Goal: Information Seeking & Learning: Learn about a topic

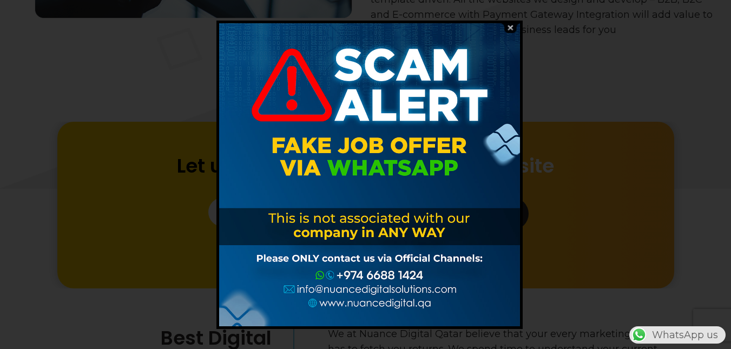
click at [510, 25] on img at bounding box center [510, 28] width 21 height 10
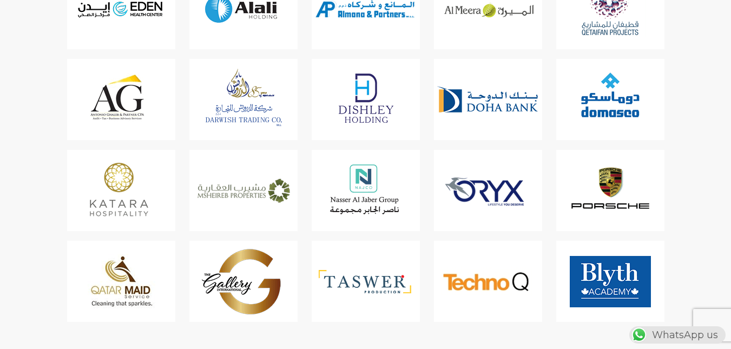
scroll to position [4478, 0]
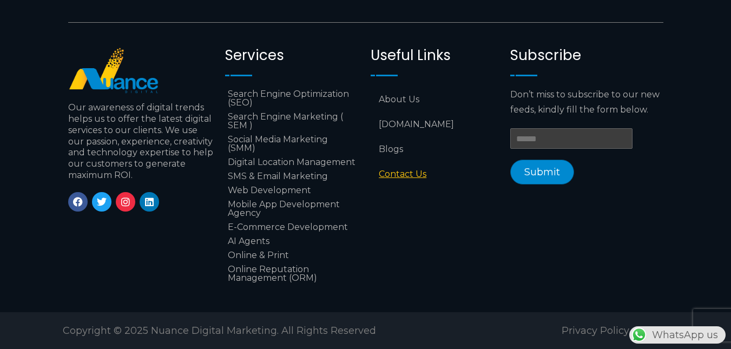
click at [399, 166] on link "Contact Us" at bounding box center [434, 174] width 129 height 25
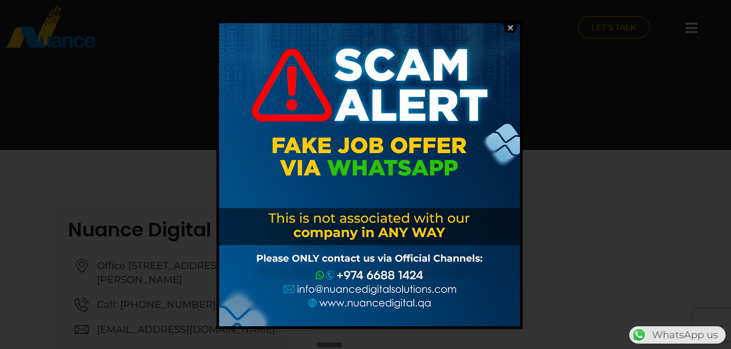
click at [511, 27] on img at bounding box center [510, 28] width 21 height 10
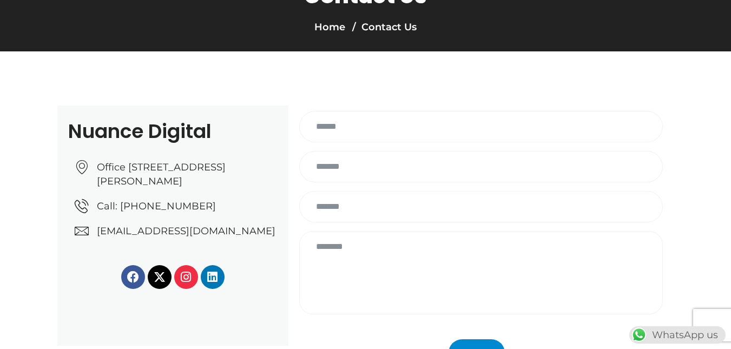
scroll to position [108, 0]
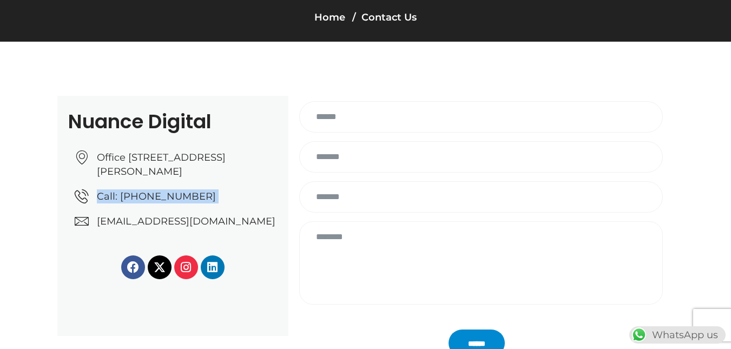
click at [98, 223] on ul "Office No: 31، Al Malki Business Center, New Al Mirqab, Jawaan Street, Doha – Q…" at bounding box center [176, 189] width 203 height 78
click at [119, 249] on div "Nuance Digital Office No: 31، Al Malki Business Center, New Al Mirqab, Jawaan S…" at bounding box center [172, 216] width 231 height 240
drag, startPoint x: 98, startPoint y: 220, endPoint x: 260, endPoint y: 236, distance: 162.0
click at [260, 228] on ul "Office No: 31، Al Malki Business Center, New Al Mirqab, Jawaan Street, Doha – Q…" at bounding box center [176, 189] width 203 height 78
click at [265, 261] on div "Facebook X-twitter Instagram Linkedin" at bounding box center [172, 259] width 209 height 40
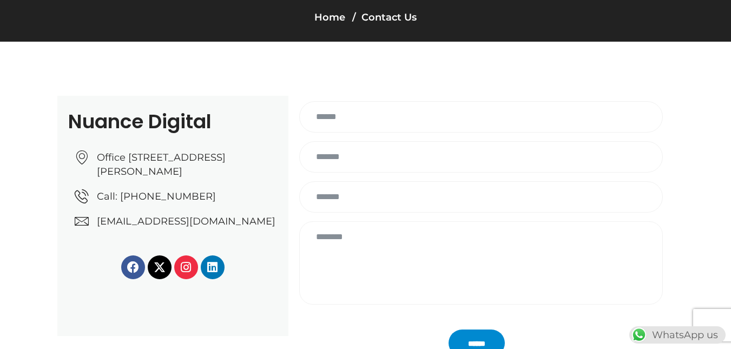
drag, startPoint x: 61, startPoint y: 234, endPoint x: 266, endPoint y: 246, distance: 204.8
click at [266, 246] on div "Nuance Digital Office No: 31، Al Malki Business Center, New Al Mirqab, Jawaan S…" at bounding box center [172, 216] width 231 height 240
copy link "[EMAIL_ADDRESS][DOMAIN_NAME]"
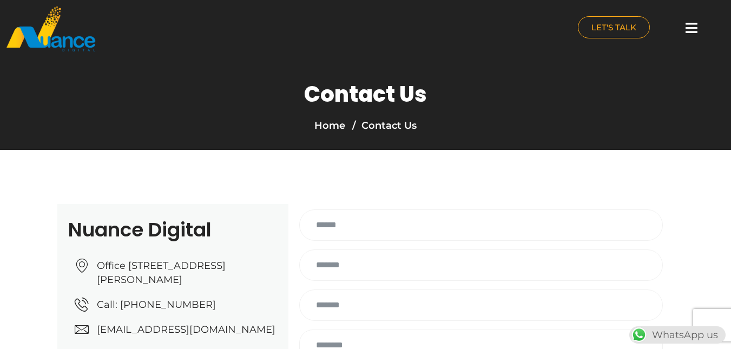
click at [693, 31] on icon at bounding box center [691, 28] width 12 height 14
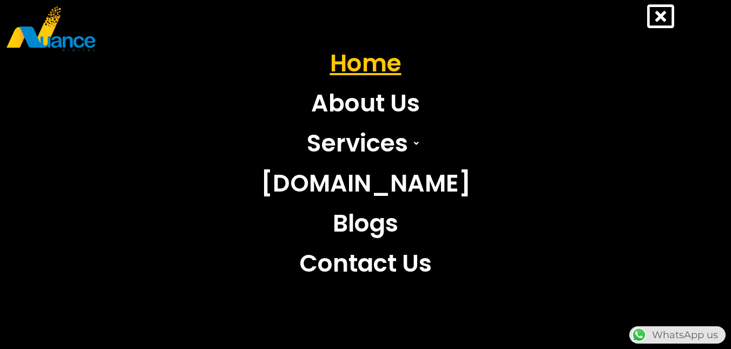
click at [388, 57] on link "Home" at bounding box center [366, 63] width 226 height 40
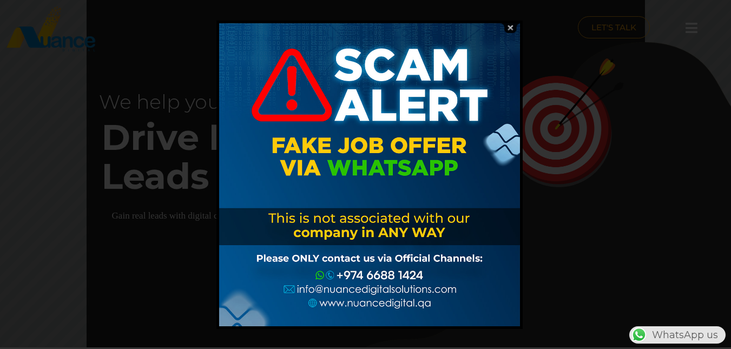
click at [512, 24] on img at bounding box center [510, 28] width 21 height 10
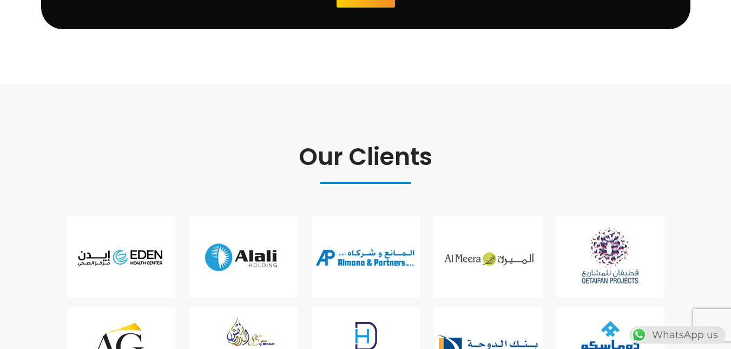
scroll to position [3054, 0]
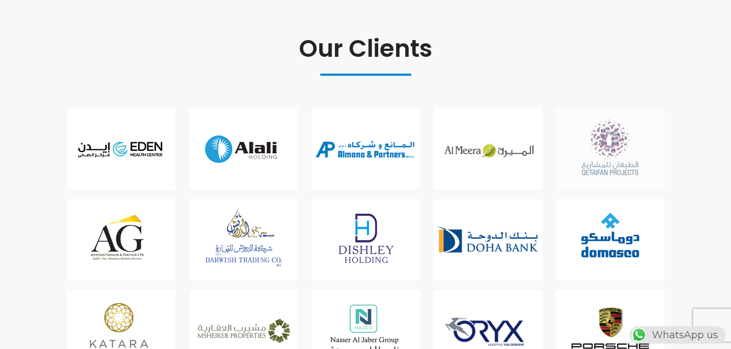
click at [615, 161] on img at bounding box center [610, 148] width 108 height 81
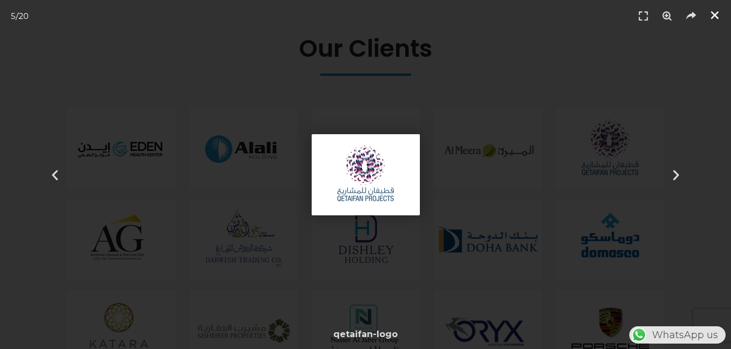
click at [717, 17] on icon "Close (Esc)" at bounding box center [714, 15] width 11 height 11
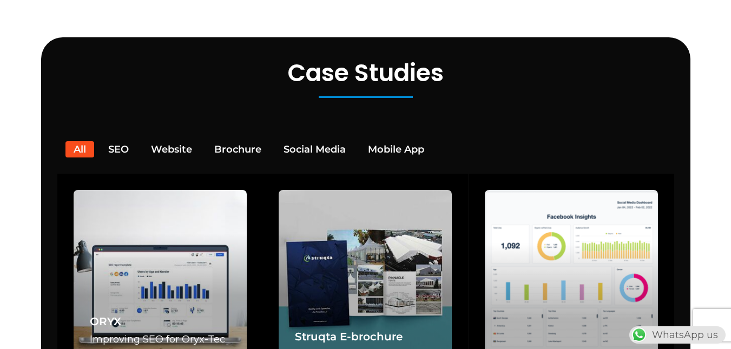
scroll to position [2026, 0]
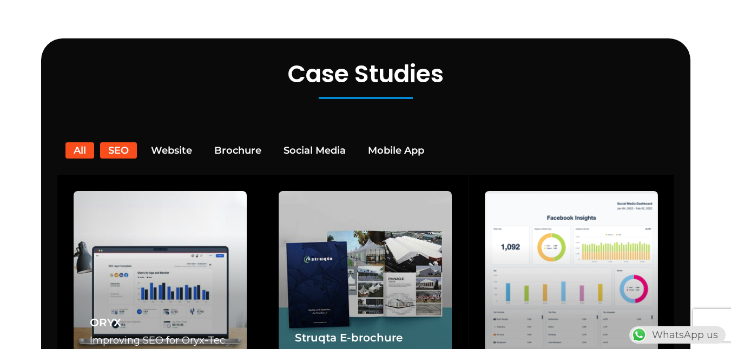
click at [112, 142] on button "SEO" at bounding box center [118, 150] width 37 height 16
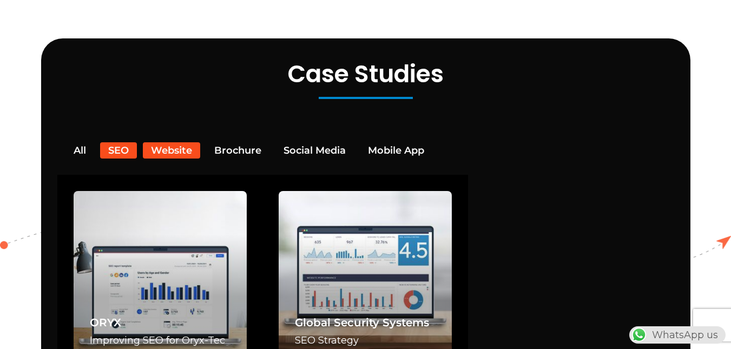
click at [162, 142] on button "Website" at bounding box center [171, 150] width 57 height 16
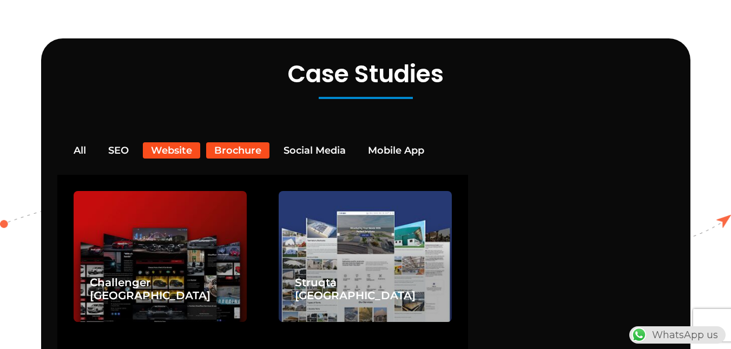
click at [243, 142] on button "Brochure" at bounding box center [237, 150] width 63 height 16
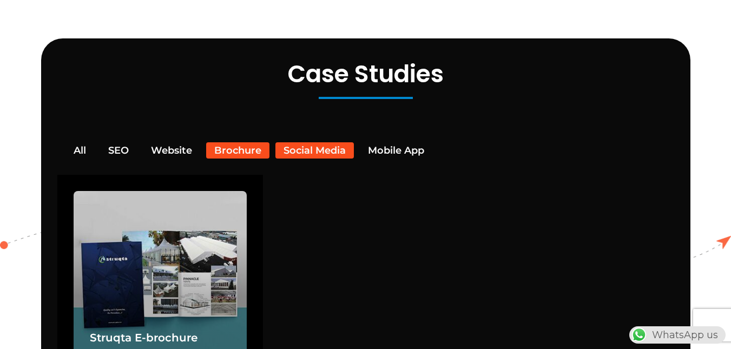
click at [305, 142] on button "Social Media" at bounding box center [314, 150] width 78 height 16
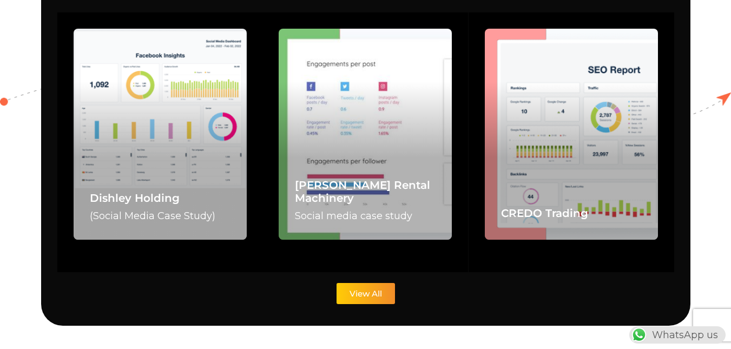
scroll to position [2080, 0]
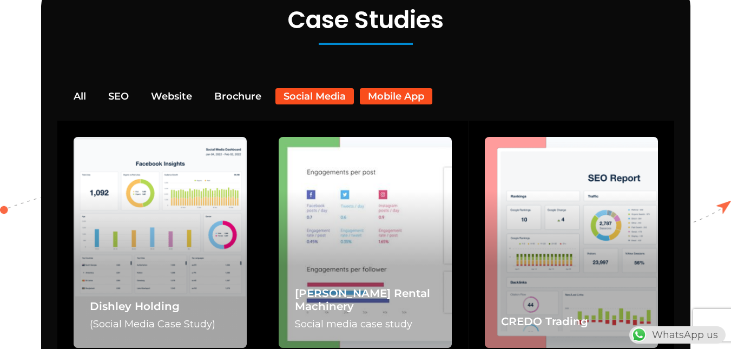
click at [426, 88] on button "Mobile App" at bounding box center [396, 96] width 72 height 16
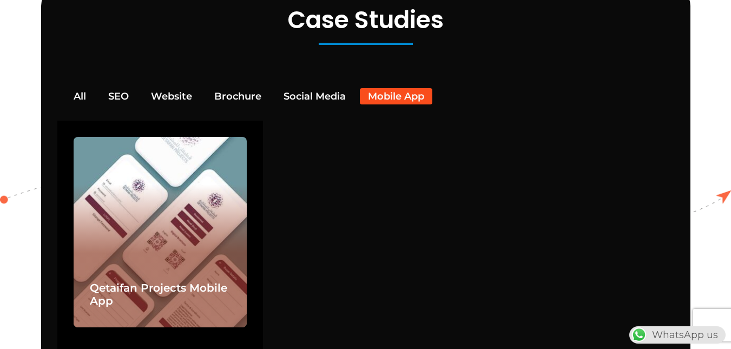
click at [102, 265] on div "Qetaifan Projects Mobile App" at bounding box center [160, 296] width 173 height 62
click at [107, 281] on link "Qetaifan Projects Mobile App" at bounding box center [158, 294] width 137 height 26
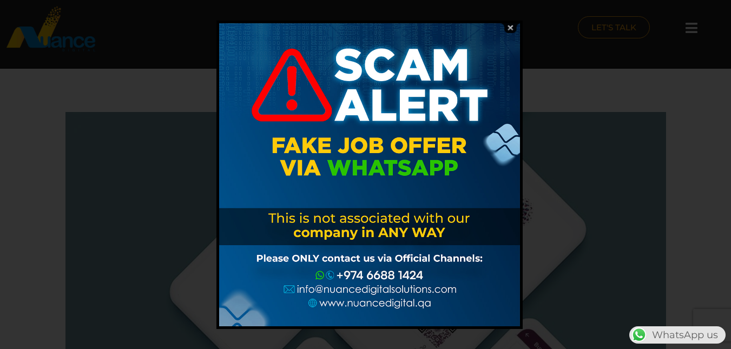
click at [508, 25] on img at bounding box center [510, 28] width 21 height 10
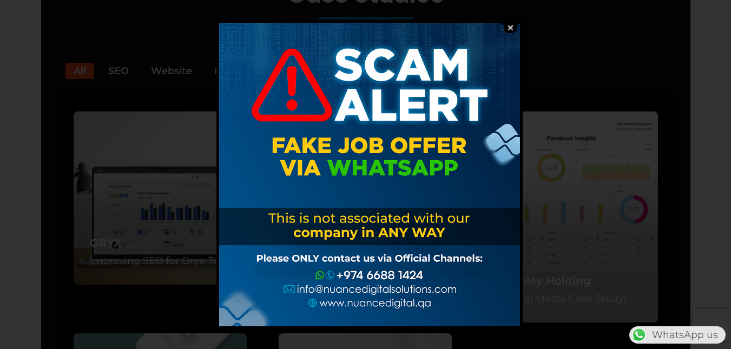
scroll to position [2080, 0]
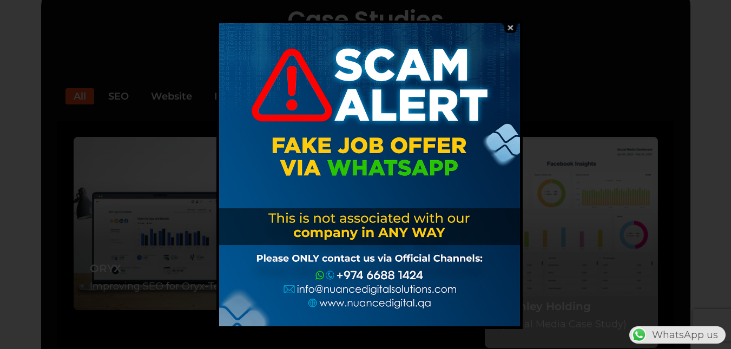
click at [512, 30] on img at bounding box center [510, 28] width 21 height 10
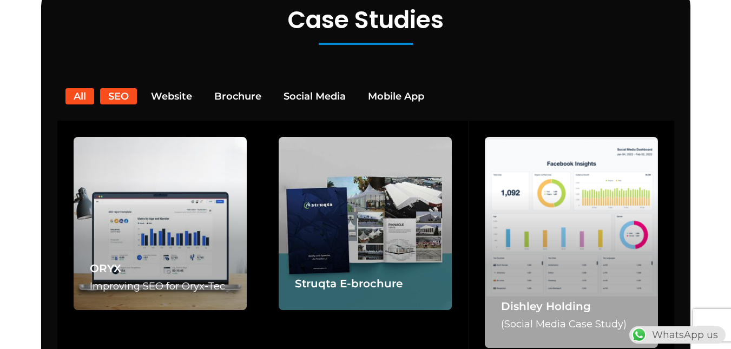
click at [120, 88] on button "SEO" at bounding box center [118, 96] width 37 height 16
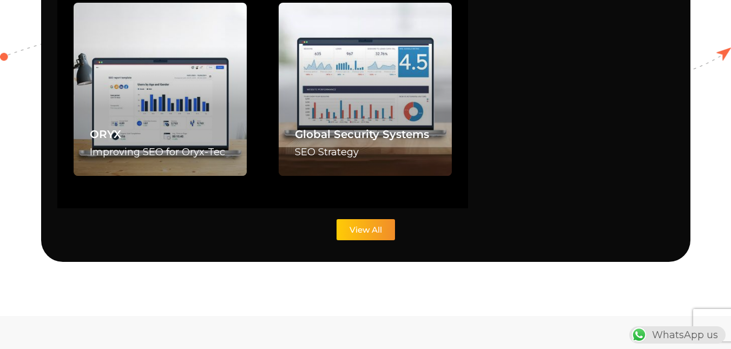
scroll to position [2243, 0]
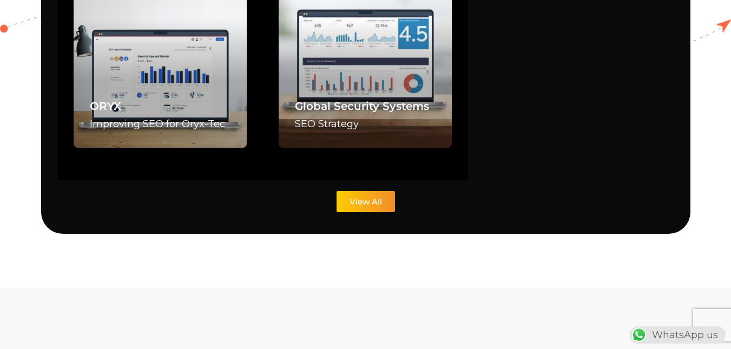
click at [366, 197] on span "View All" at bounding box center [365, 201] width 32 height 8
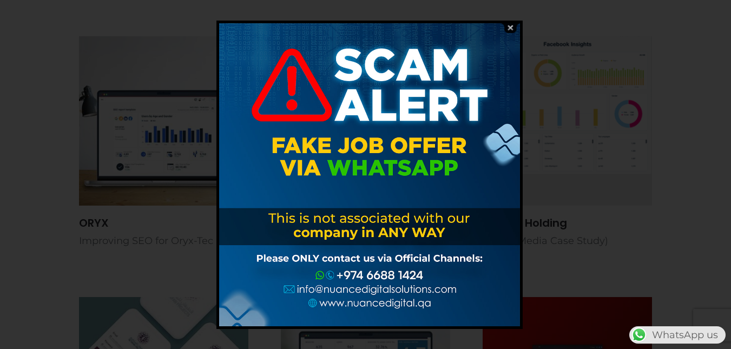
click at [509, 25] on img at bounding box center [510, 28] width 21 height 10
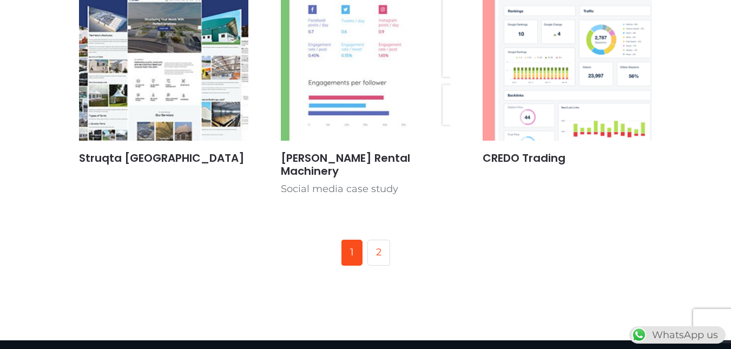
scroll to position [757, 0]
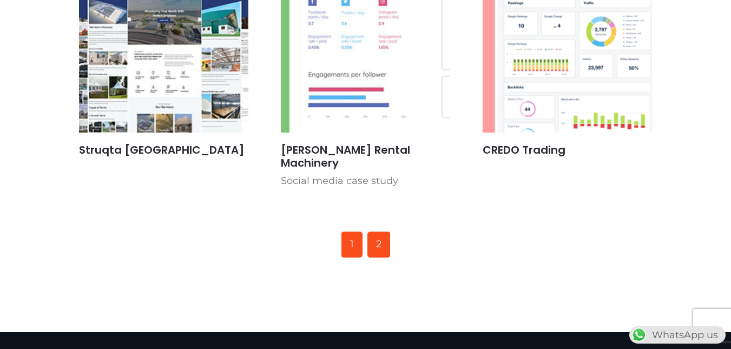
click at [384, 240] on link "2" at bounding box center [378, 244] width 23 height 26
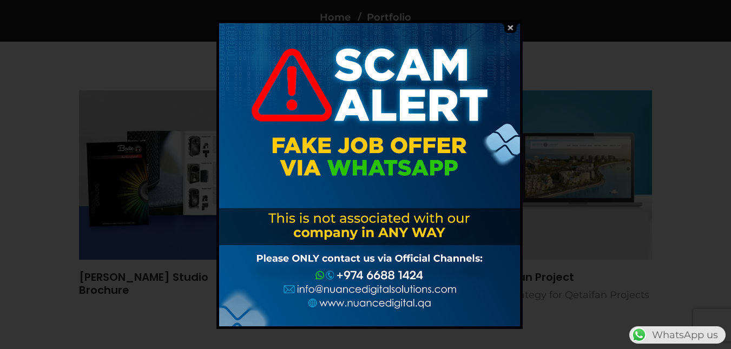
click at [506, 26] on img at bounding box center [510, 28] width 21 height 10
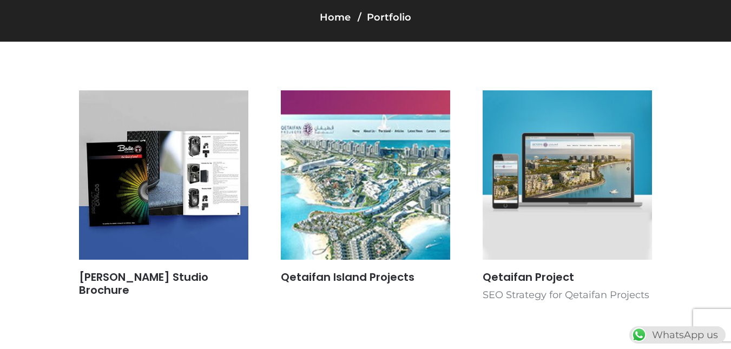
click at [342, 230] on img at bounding box center [365, 175] width 180 height 180
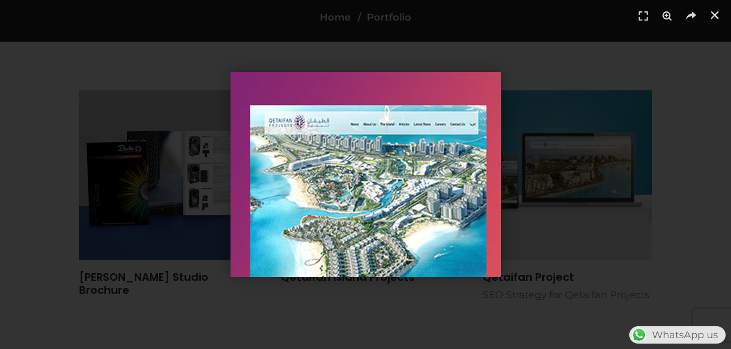
click at [595, 158] on div "1 / 1" at bounding box center [365, 174] width 655 height 273
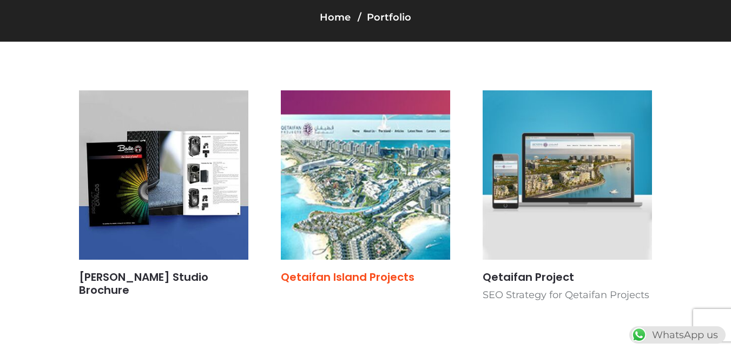
click at [404, 274] on link "Qetaifan Island Projects" at bounding box center [348, 276] width 134 height 15
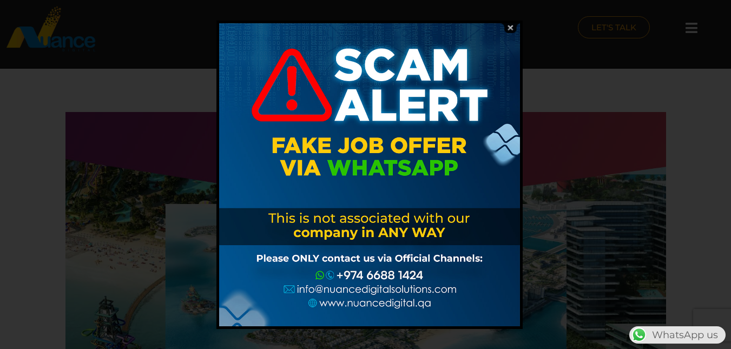
click at [507, 29] on img at bounding box center [510, 28] width 21 height 10
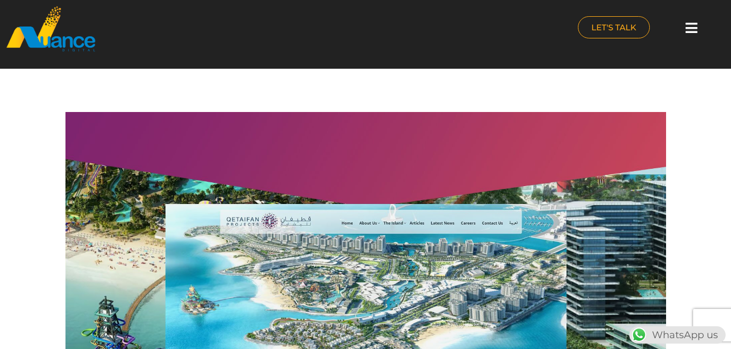
scroll to position [162, 0]
